Goal: Task Accomplishment & Management: Complete application form

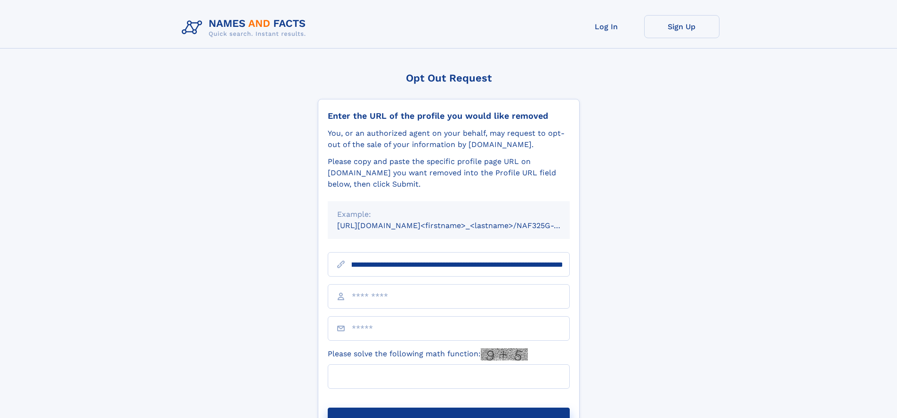
scroll to position [0, 102]
type input "**********"
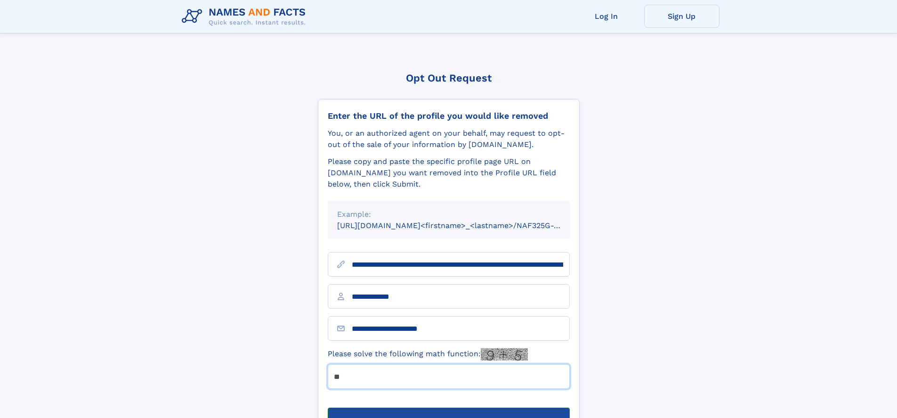
type input "**"
click at [448, 407] on button "Submit Opt Out Request" at bounding box center [449, 422] width 242 height 30
